Goal: Find specific page/section: Find specific page/section

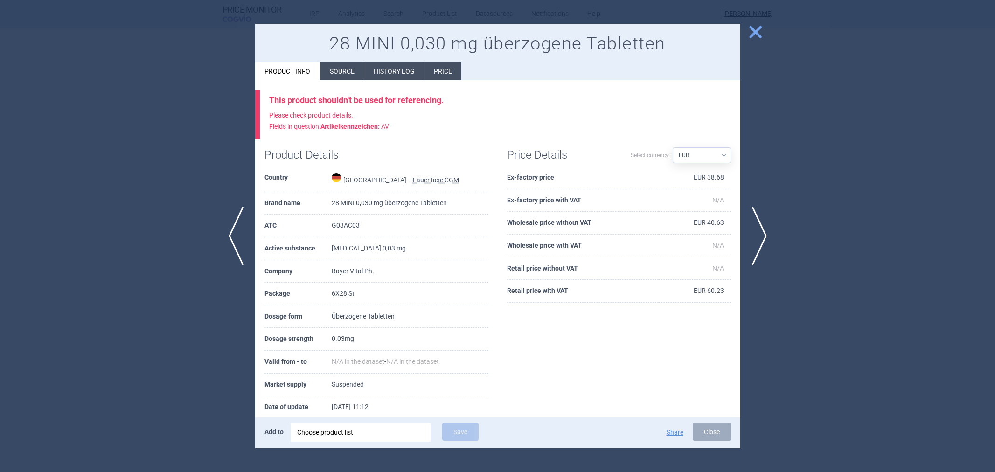
select select "EUR"
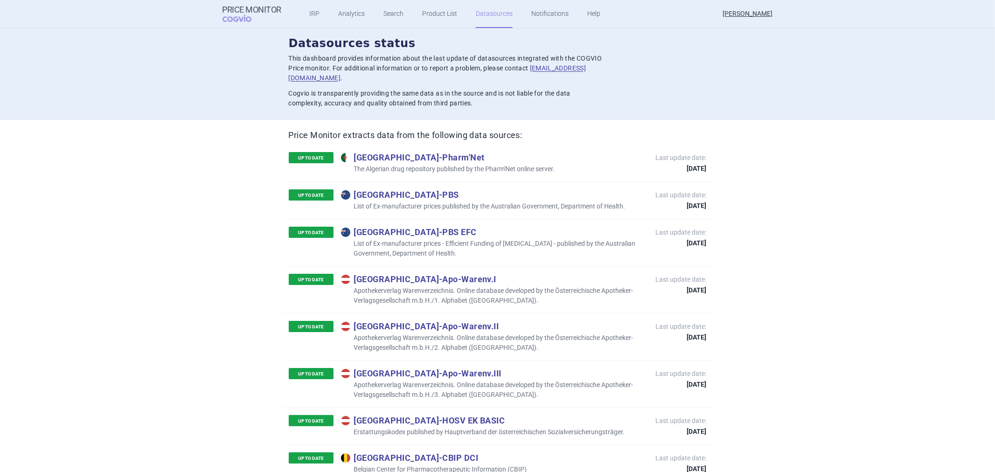
scroll to position [2722, 0]
